Goal: Task Accomplishment & Management: Complete application form

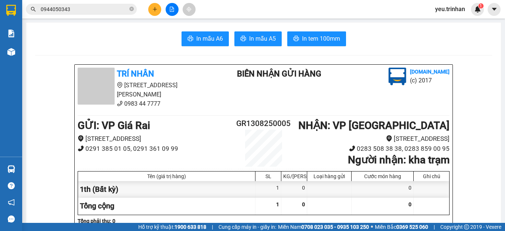
drag, startPoint x: 0, startPoint y: 0, endPoint x: 158, endPoint y: 8, distance: 158.1
click at [158, 8] on button at bounding box center [154, 9] width 13 height 13
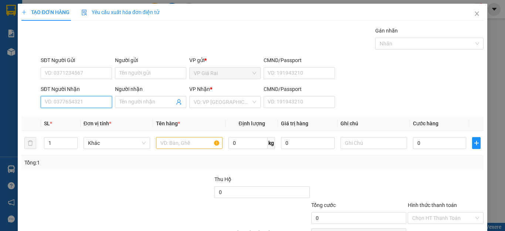
click at [85, 102] on input "SĐT Người Nhận" at bounding box center [76, 102] width 71 height 12
click at [62, 117] on div "0943990828 - QUỲNH NHƯ" at bounding box center [77, 117] width 64 height 8
type input "0943990828"
type input "[PERSON_NAME]"
type input "40.000"
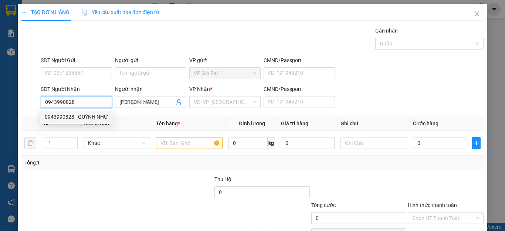
type input "40.000"
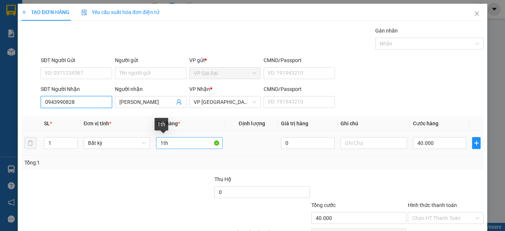
type input "0943990828"
click at [187, 145] on input "1th" at bounding box center [189, 143] width 67 height 12
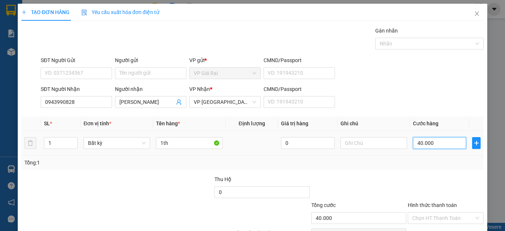
click at [429, 143] on input "40.000" at bounding box center [439, 143] width 53 height 12
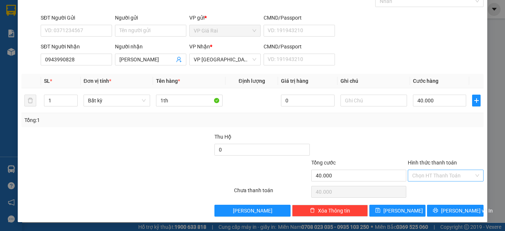
click at [434, 178] on input "Hình thức thanh toán" at bounding box center [443, 175] width 62 height 11
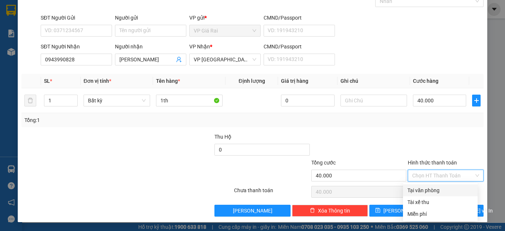
click at [428, 191] on div "Tại văn phòng" at bounding box center [441, 190] width 66 height 8
type input "0"
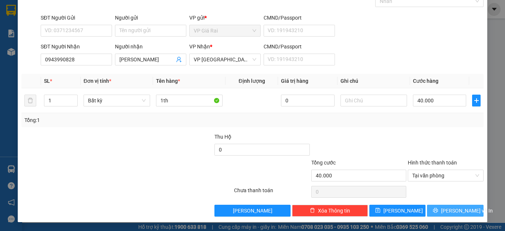
click at [438, 213] on icon "printer" at bounding box center [435, 210] width 5 height 5
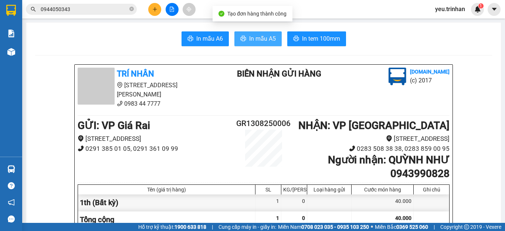
click at [267, 37] on span "In mẫu A5" at bounding box center [262, 38] width 27 height 9
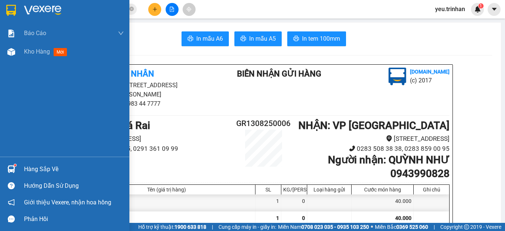
click at [10, 11] on img at bounding box center [11, 10] width 10 height 11
